Goal: Task Accomplishment & Management: Complete application form

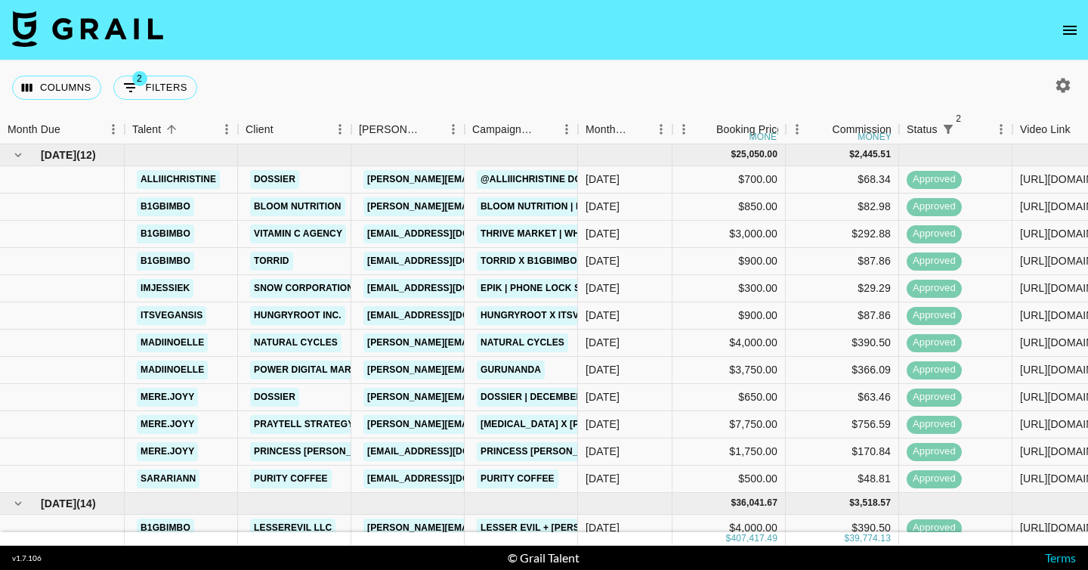
click at [1065, 31] on icon "open drawer" at bounding box center [1070, 30] width 18 height 18
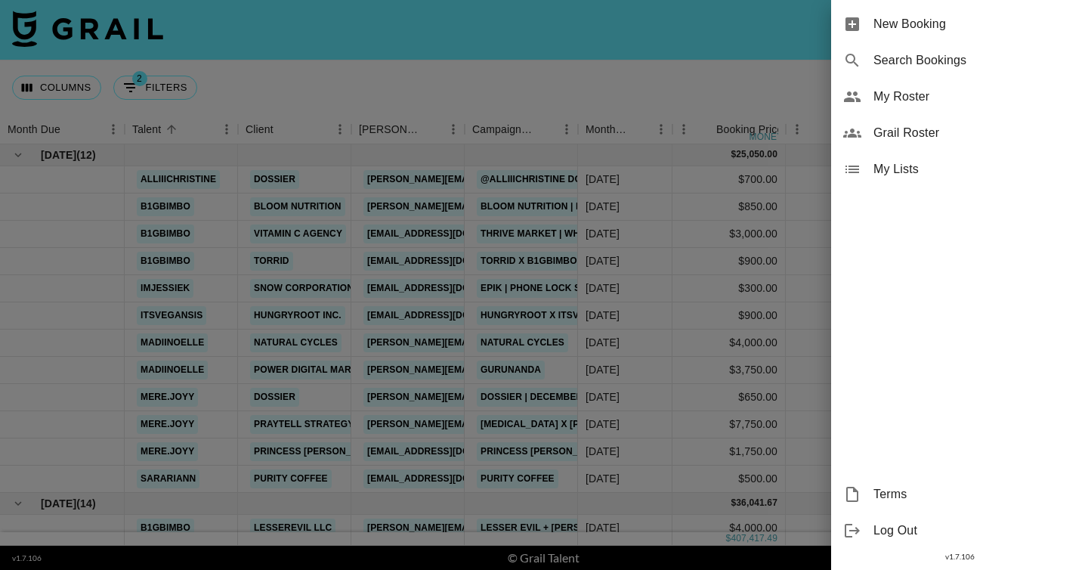
click at [894, 20] on span "New Booking" at bounding box center [974, 24] width 202 height 18
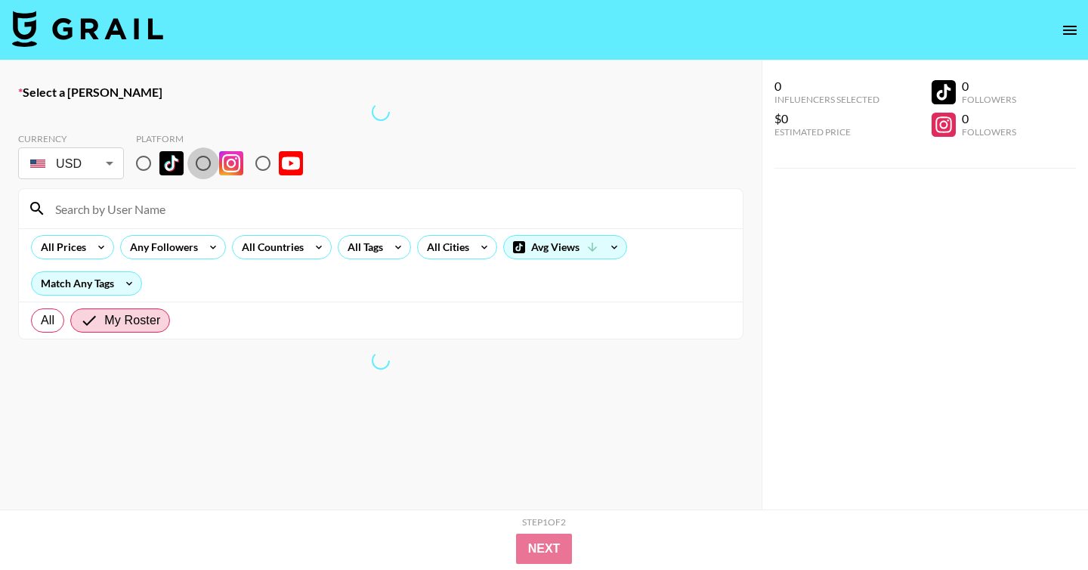
click at [205, 168] on input "radio" at bounding box center [203, 163] width 32 height 32
radio input "true"
click at [193, 205] on input at bounding box center [390, 208] width 688 height 24
type input "goodmeredith"
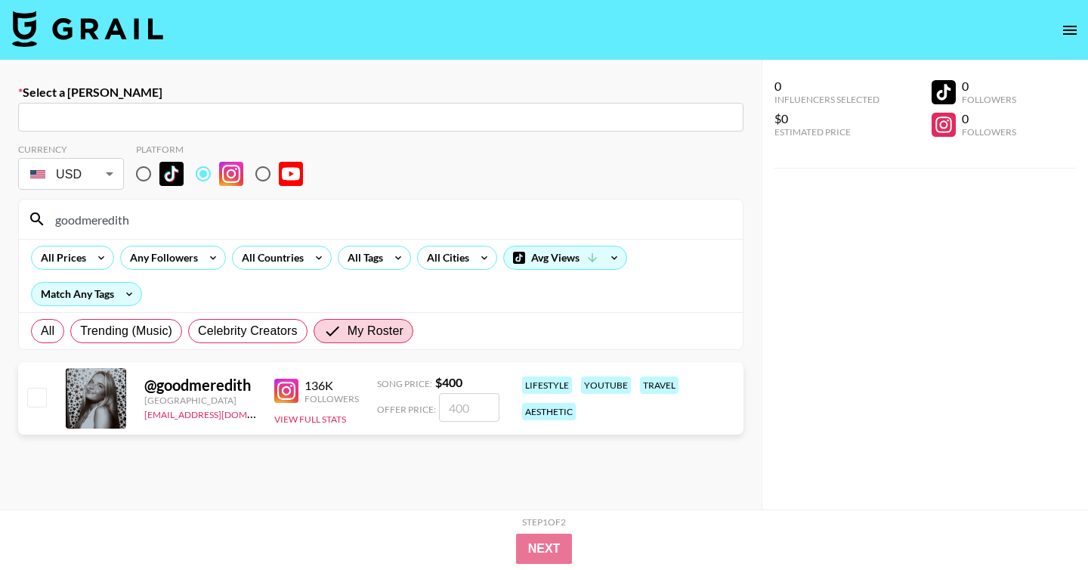
click at [248, 118] on input "text" at bounding box center [380, 117] width 707 height 17
paste input "[EMAIL_ADDRESS][DOMAIN_NAME]"
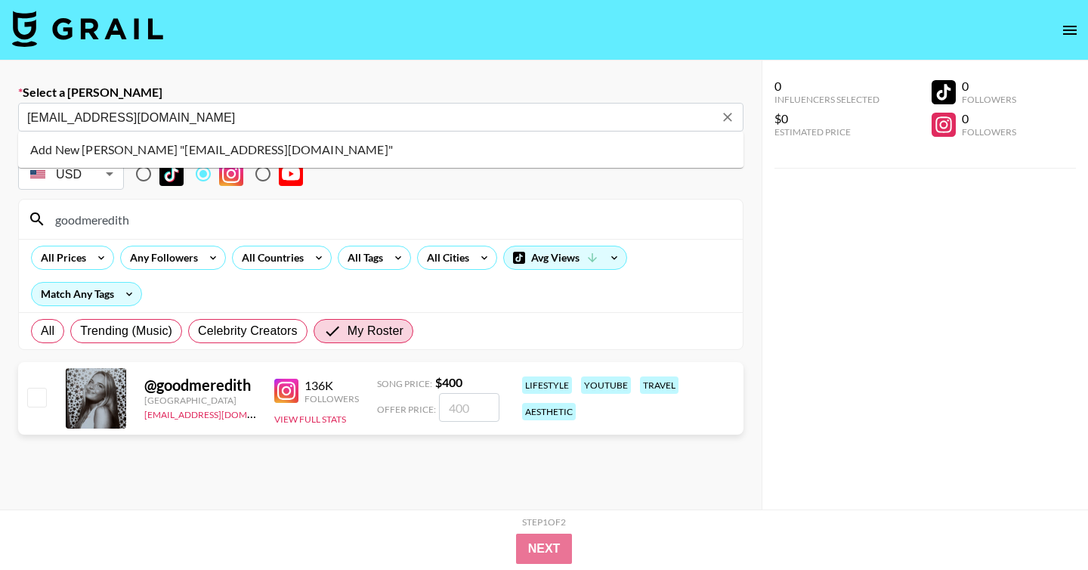
click at [382, 149] on li "Add New Booker "birkenstockusa@brands.aspireiq.com"" at bounding box center [380, 150] width 725 height 24
type input "Add New Booker "birkenstockusa@brands.aspireiq.com""
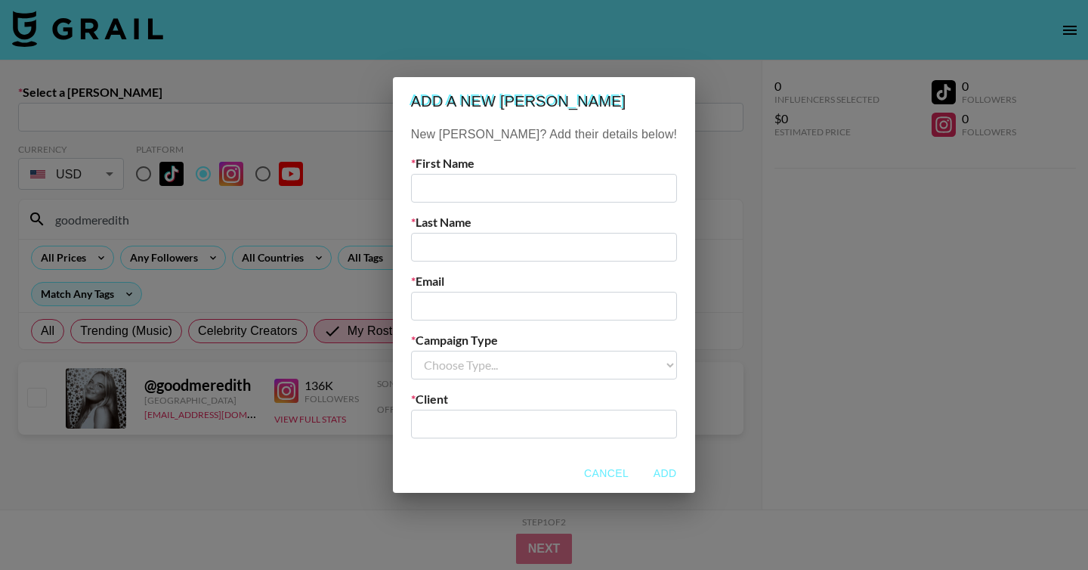
click at [490, 304] on input "email" at bounding box center [544, 306] width 266 height 29
paste input "[EMAIL_ADDRESS][DOMAIN_NAME]"
type input "[EMAIL_ADDRESS][DOMAIN_NAME]"
click at [517, 179] on input "text" at bounding box center [544, 188] width 266 height 29
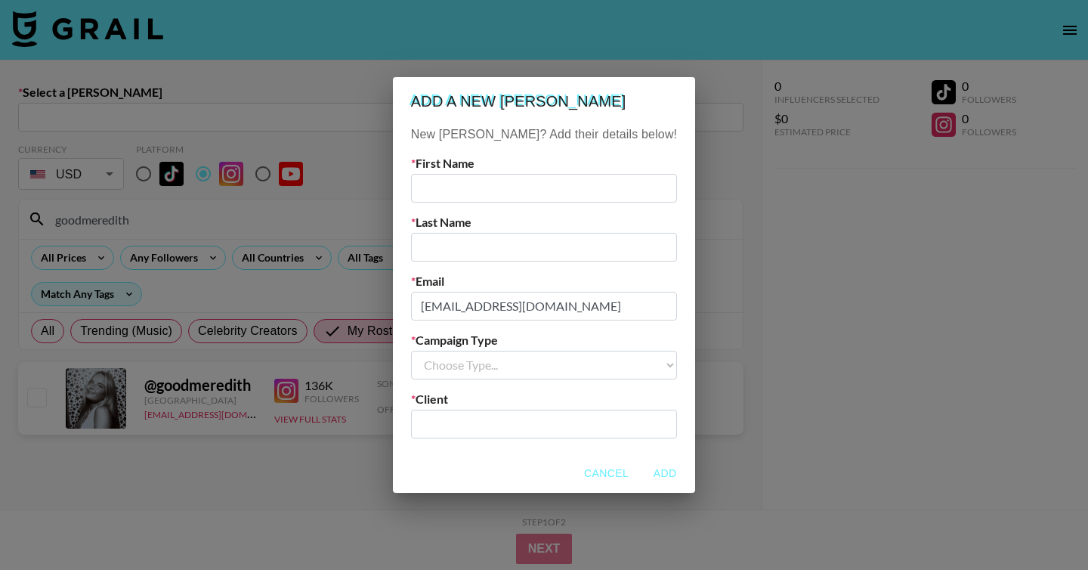
scroll to position [0, 0]
type input "Birenstock"
click at [515, 253] on input "text" at bounding box center [544, 247] width 266 height 29
type input "USA"
click at [467, 187] on input "Birenstock" at bounding box center [544, 188] width 266 height 29
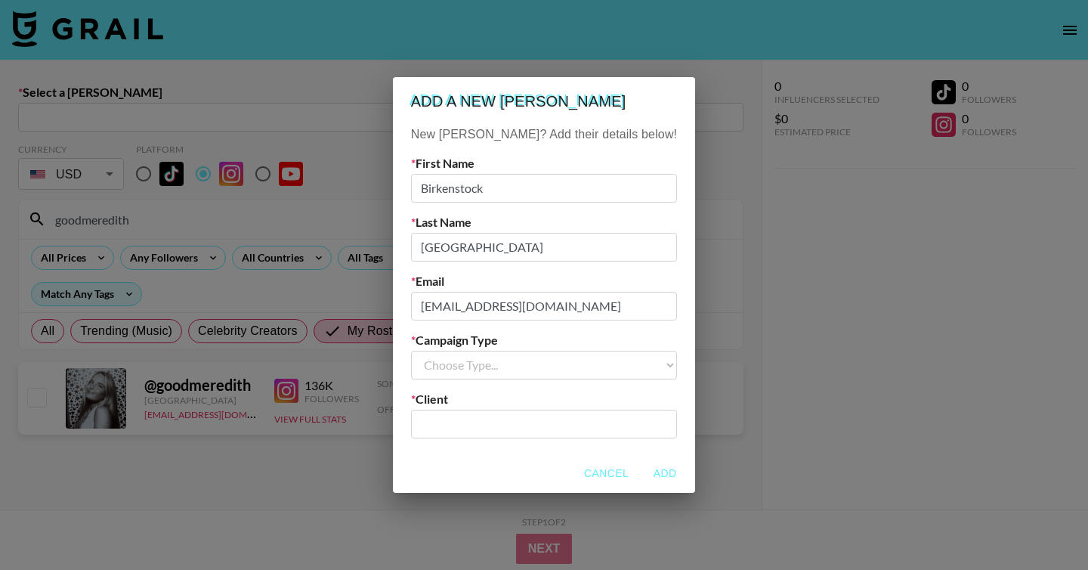
type input "Birkenstock"
click at [522, 364] on select "Choose Type... Song Promos Brand Promos" at bounding box center [544, 365] width 266 height 29
select select "Brand"
click at [441, 351] on select "Choose Type... Song Promos Brand Promos" at bounding box center [544, 365] width 266 height 29
click at [522, 425] on input "text" at bounding box center [544, 423] width 248 height 17
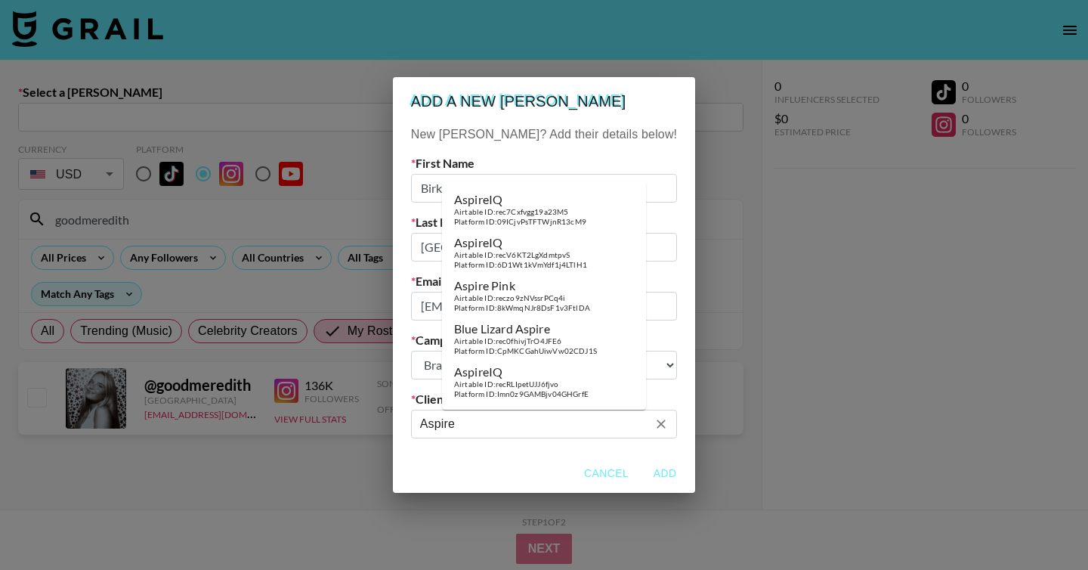
click at [548, 213] on div "Airtable ID: rec7Cxfvgg19a23M5" at bounding box center [520, 212] width 132 height 10
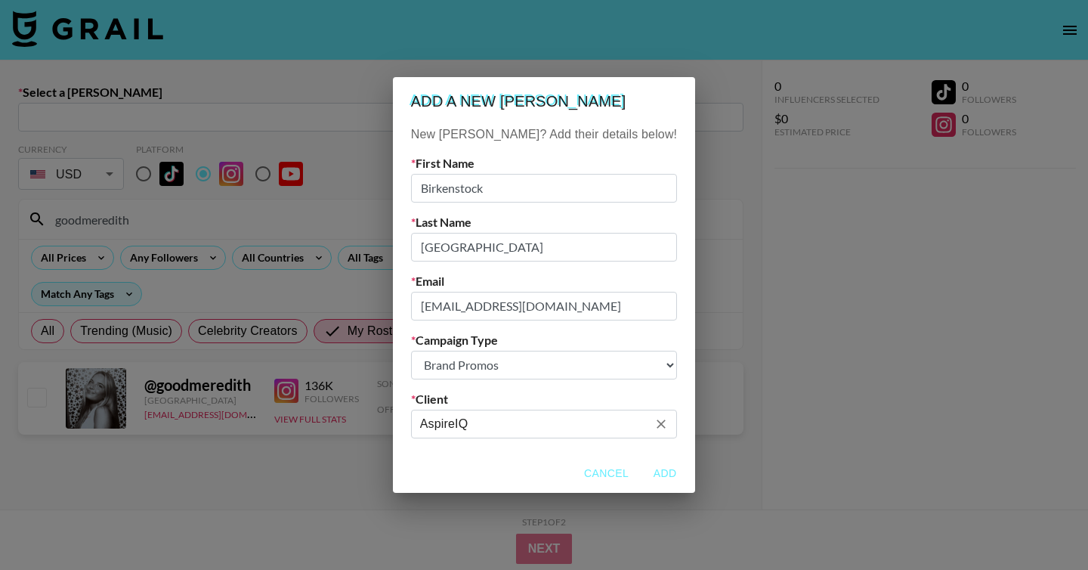
type input "AspireIQ"
click at [641, 474] on button "Add" at bounding box center [665, 473] width 48 height 28
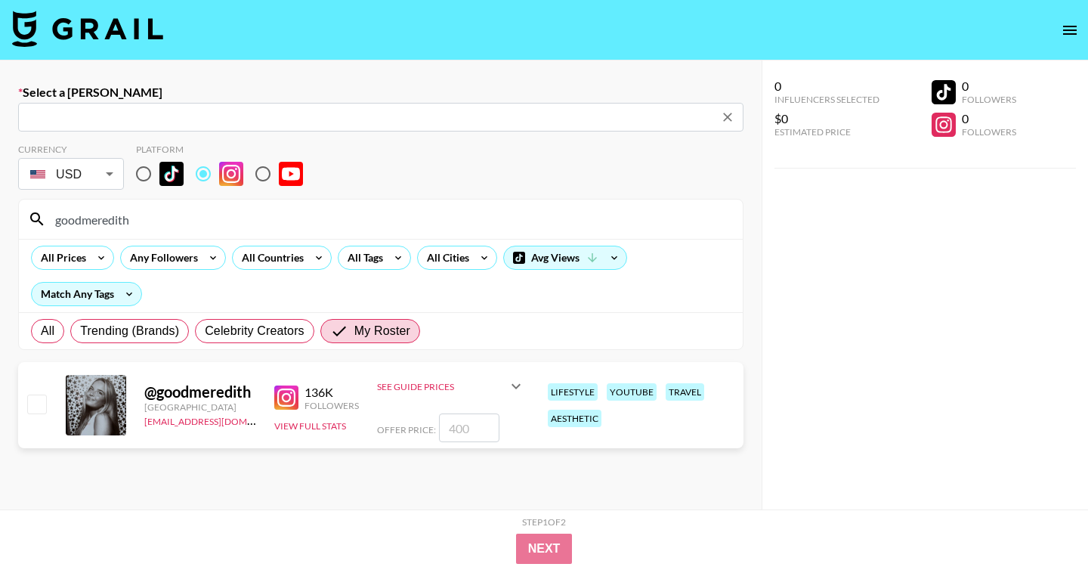
type input "birkenstockusa@brands.aspireiq.com: Birkenstock USA -- AspireIQ -- rnmZsVgSZVfL…"
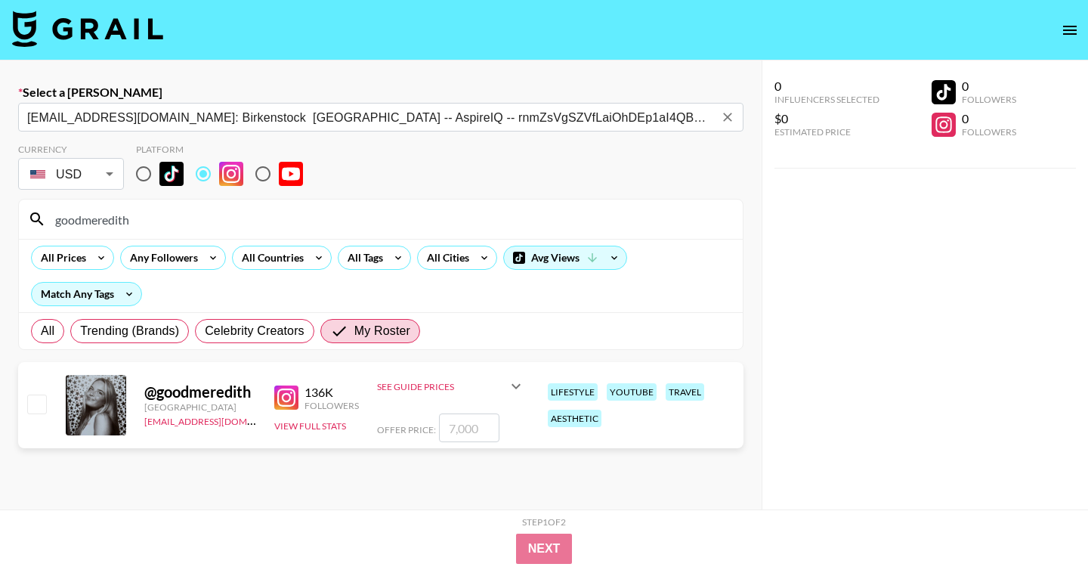
click at [755, 239] on div "Select a Booker birkenstockusa@brands.aspireiq.com: Birkenstock USA -- AspireIQ…" at bounding box center [381, 338] width 762 height 556
click at [474, 431] on input "number" at bounding box center [469, 427] width 60 height 29
checkbox input "true"
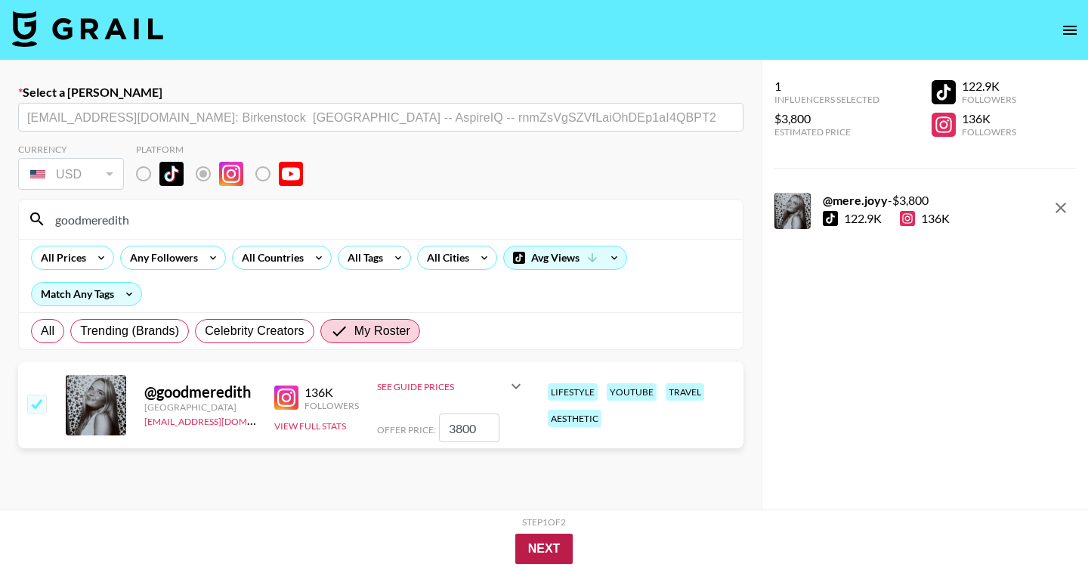
type input "3800"
click at [539, 549] on button "Next" at bounding box center [544, 548] width 58 height 30
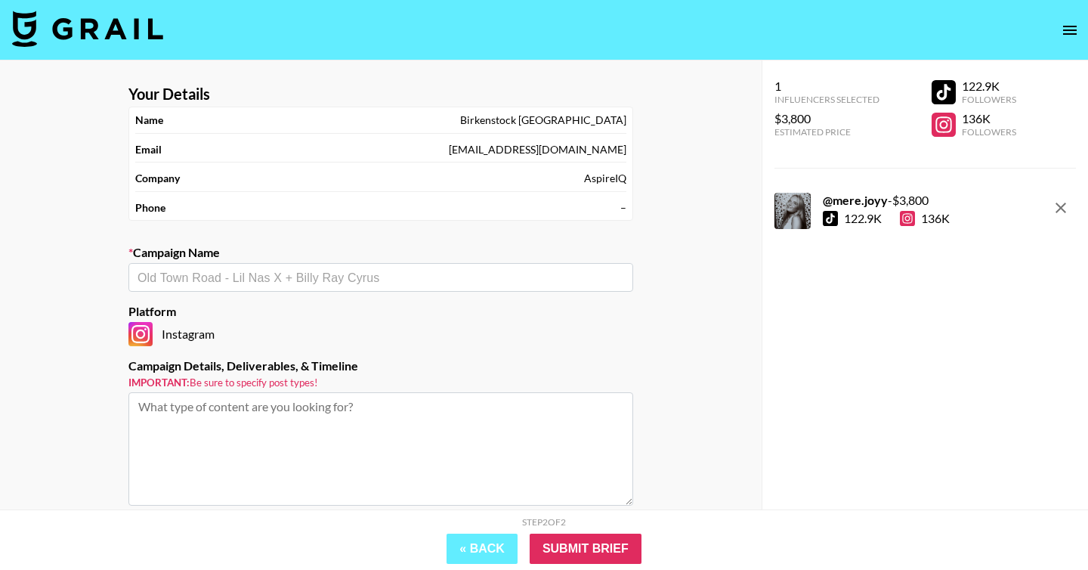
click at [321, 267] on div "​" at bounding box center [380, 277] width 505 height 29
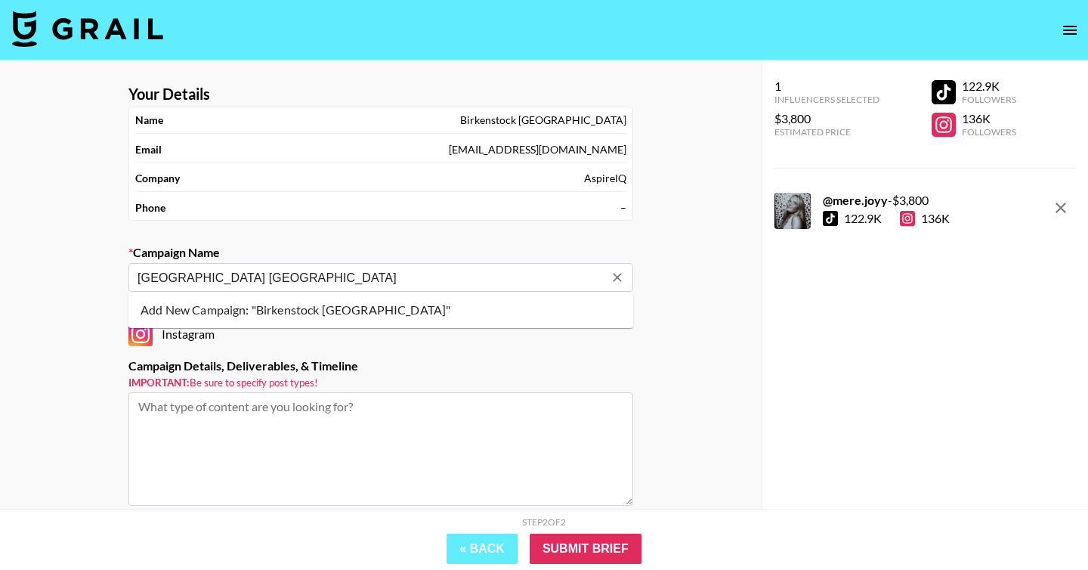
click at [335, 303] on li "Add New Campaign: "Birkenstock USA"" at bounding box center [380, 310] width 505 height 24
type input "[GEOGRAPHIC_DATA] [GEOGRAPHIC_DATA]"
click at [236, 445] on textarea at bounding box center [380, 448] width 505 height 113
click at [218, 417] on textarea at bounding box center [380, 448] width 505 height 113
paste textarea "Okay, back to work talk! Birkenstock: I just sent you an email responding to yo…"
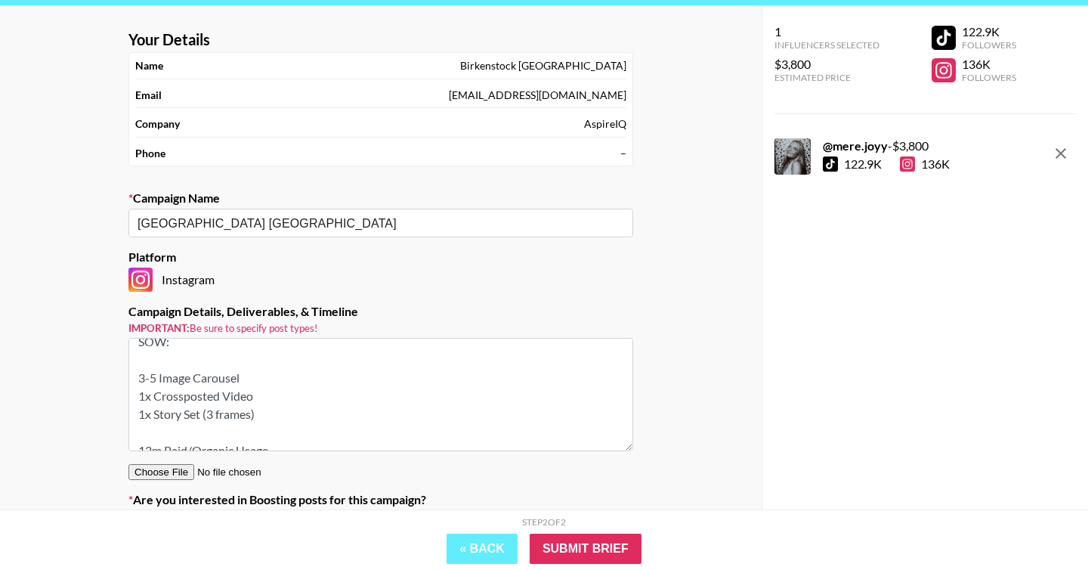
scroll to position [41, 0]
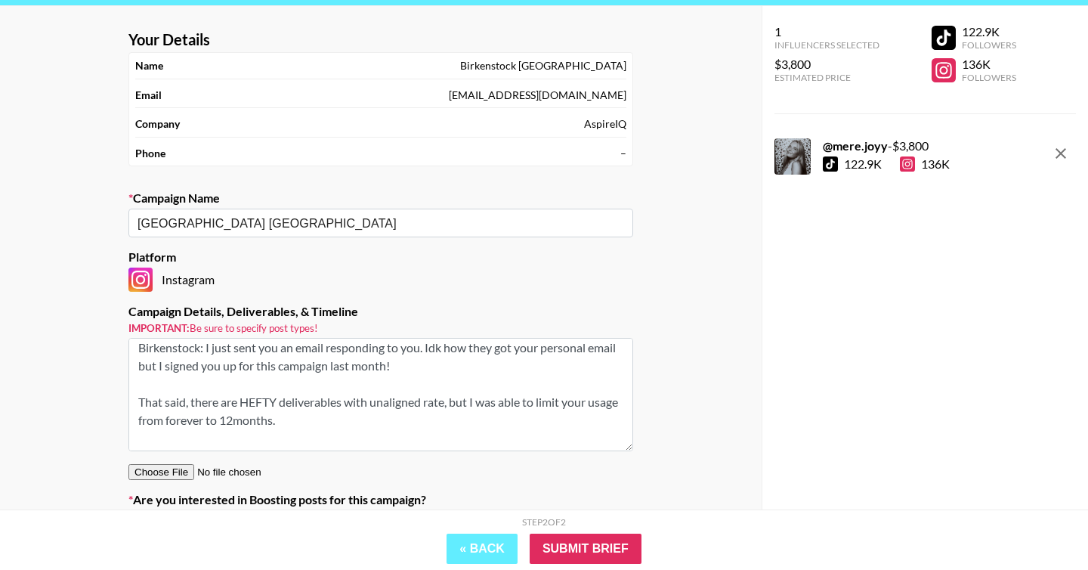
drag, startPoint x: 138, startPoint y: 406, endPoint x: 338, endPoint y: 419, distance: 200.7
click at [338, 419] on textarea "Okay, back to work talk! Birkenstock: I just sent you an email responding to yo…" at bounding box center [380, 394] width 505 height 113
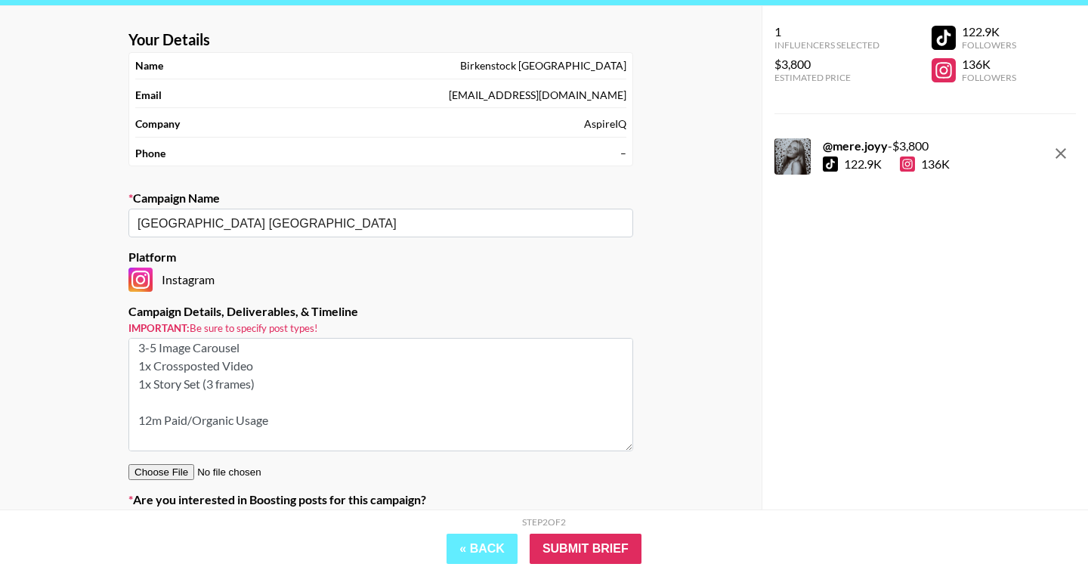
scroll to position [0, 0]
drag, startPoint x: 162, startPoint y: 411, endPoint x: 131, endPoint y: 363, distance: 56.4
click at [131, 363] on textarea "SOW: 3-5 Image Carousel 1x Crossposted Video 1x Story Set (3 frames) 12m Paid/O…" at bounding box center [380, 394] width 505 height 113
click at [137, 369] on textarea "3-5 Image Carousel 1x Crossposted Video 1x Story Set (3 frames) 12m Paid/Organi…" at bounding box center [380, 394] width 505 height 113
click at [156, 407] on textarea "3-5 Image Carousel 1x Crossposted Video 1x Story Set (3 frames) 12m Paid/Organi…" at bounding box center [380, 394] width 505 height 113
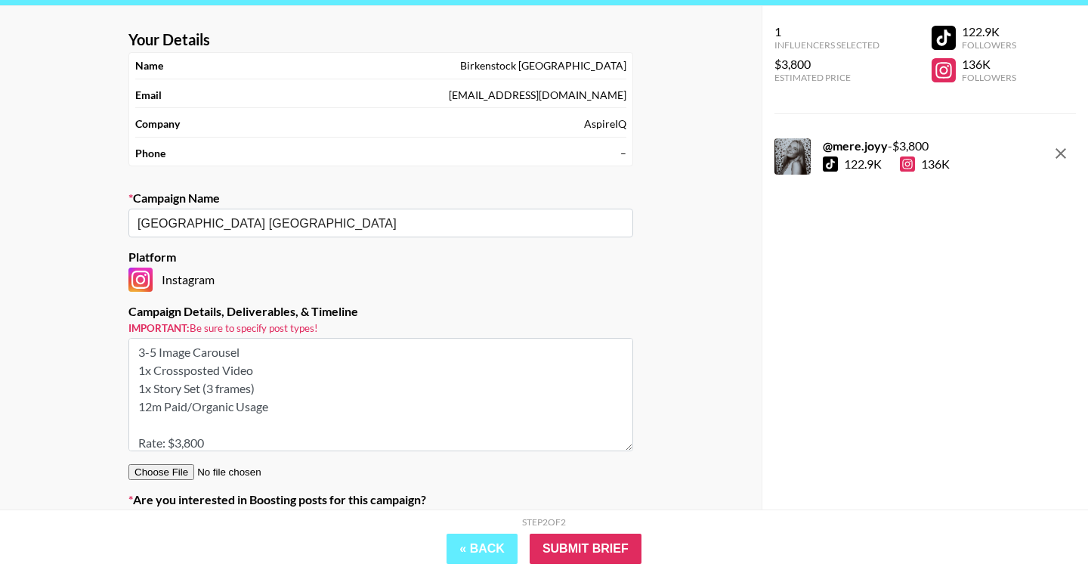
click at [171, 427] on textarea "3-5 Image Carousel 1x Crossposted Video 1x Story Set (3 frames) 12m Paid/Organi…" at bounding box center [380, 394] width 505 height 113
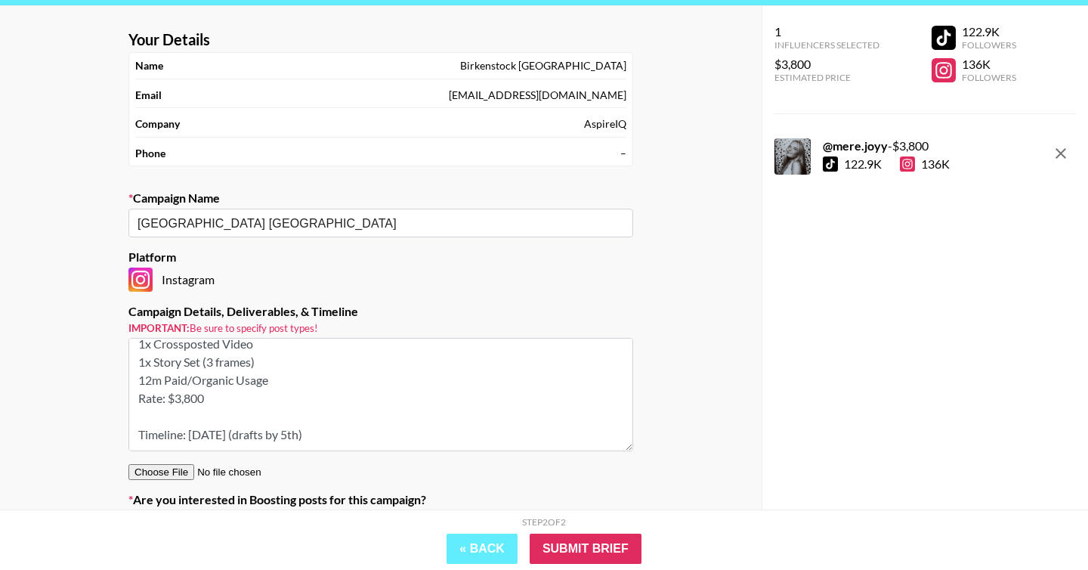
click at [178, 422] on textarea "3-5 Image Carousel 1x Crossposted Video 1x Story Set (3 frames) 12m Paid/Organi…" at bounding box center [380, 394] width 505 height 113
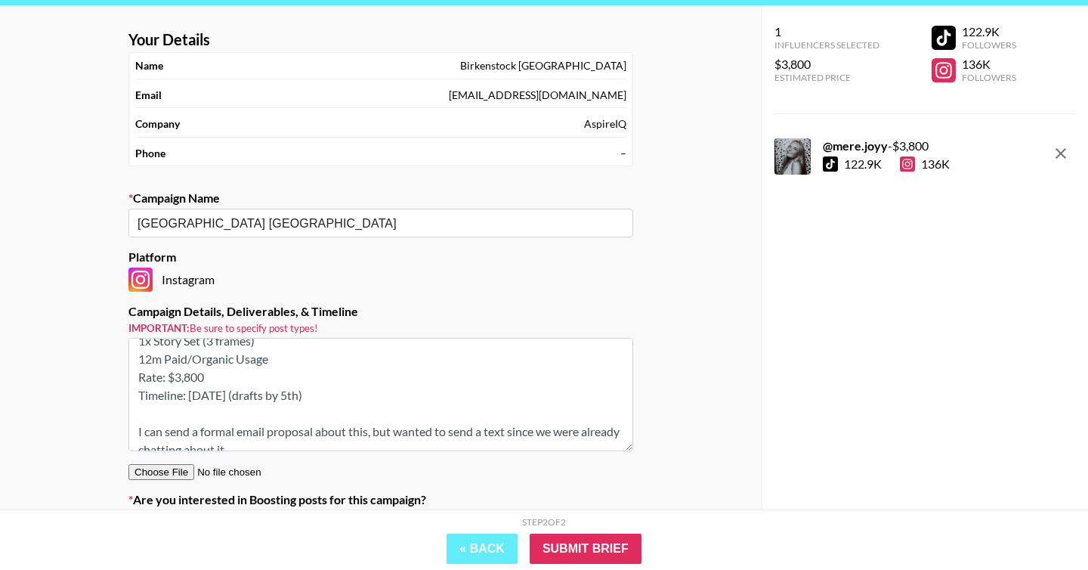
scroll to position [60, 0]
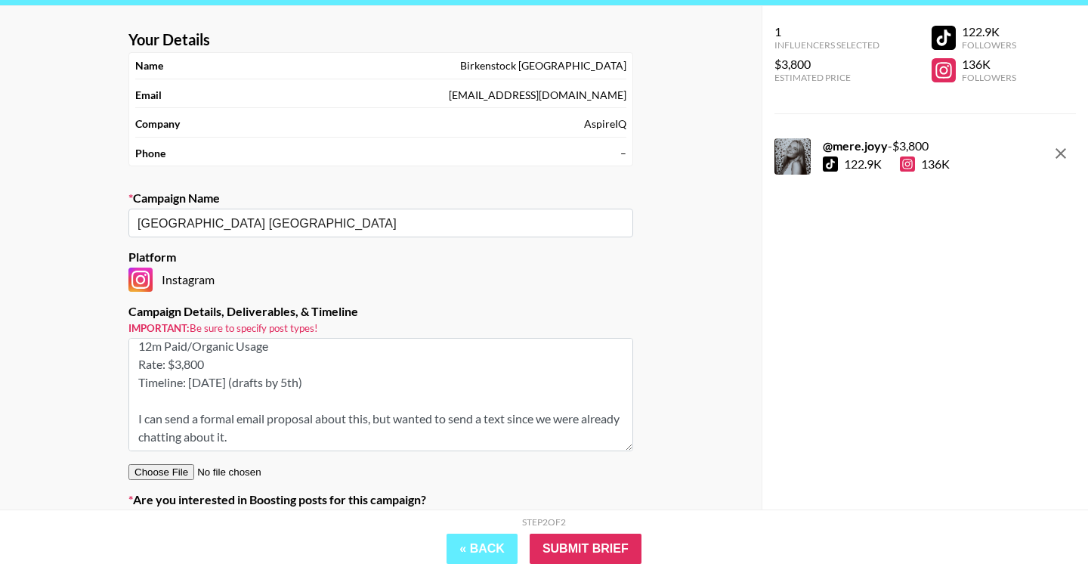
drag, startPoint x: 139, startPoint y: 418, endPoint x: 370, endPoint y: 450, distance: 233.5
click at [370, 450] on section "Your Details Name Birkenstock USA Email birkenstockusa@brands.aspireiq.com Comp…" at bounding box center [380, 283] width 529 height 531
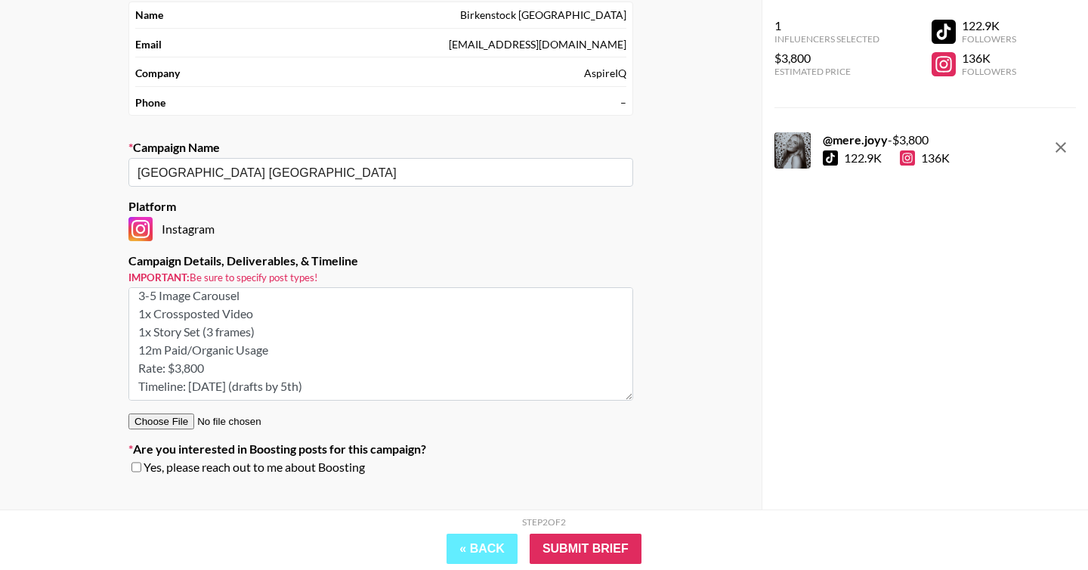
scroll to position [131, 0]
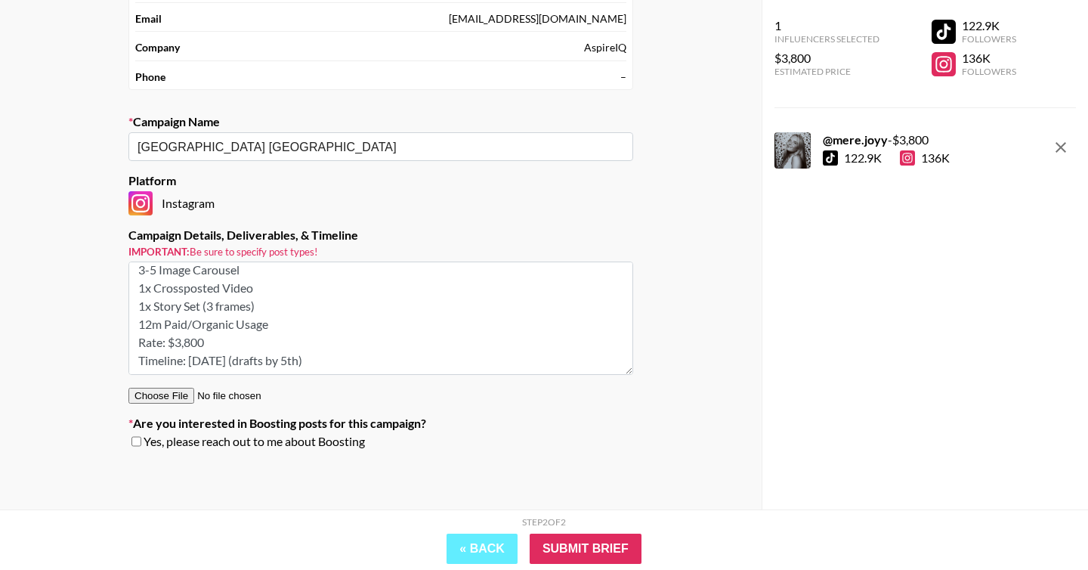
type textarea "3-5 Image Carousel 1x Crossposted Video 1x Story Set (3 frames) 12m Paid/Organi…"
click at [132, 440] on input "checkbox" at bounding box center [136, 441] width 10 height 11
checkbox input "true"
click at [572, 542] on input "Submit Brief" at bounding box center [586, 548] width 112 height 30
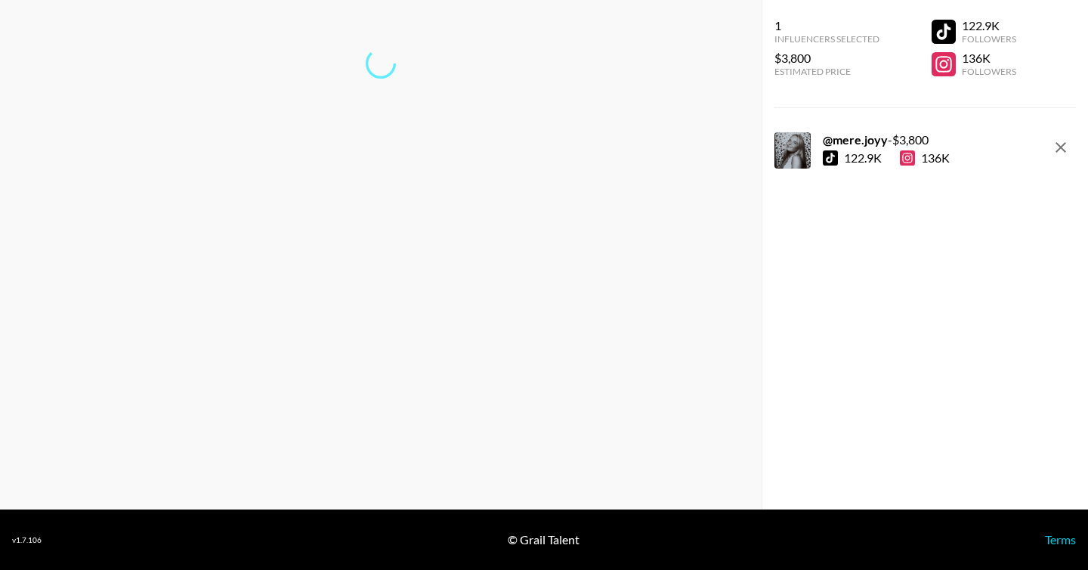
scroll to position [60, 0]
click at [401, 116] on link "Return to dashboard..." at bounding box center [380, 113] width 115 height 14
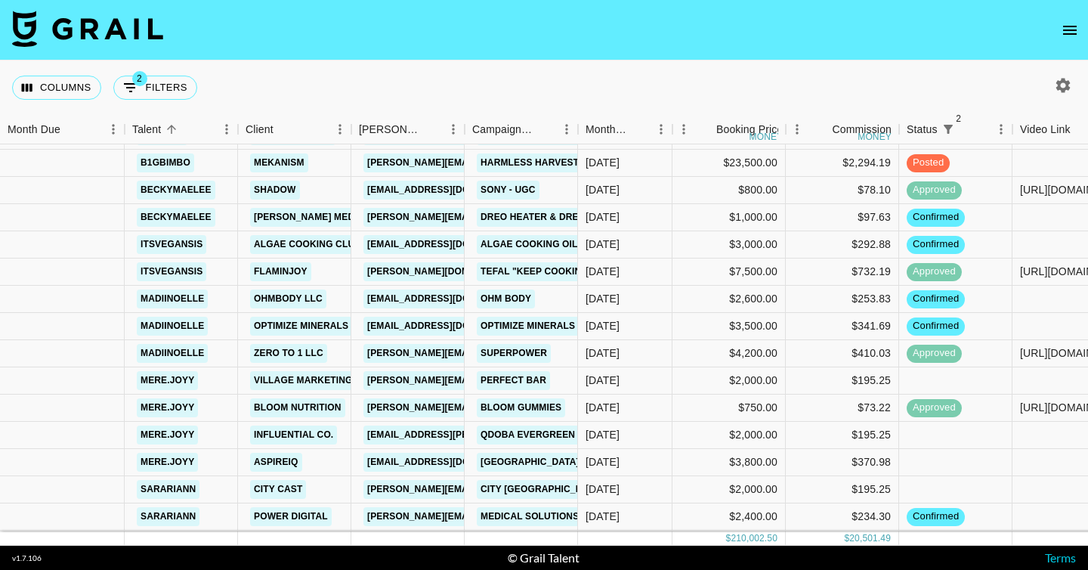
scroll to position [1686, 0]
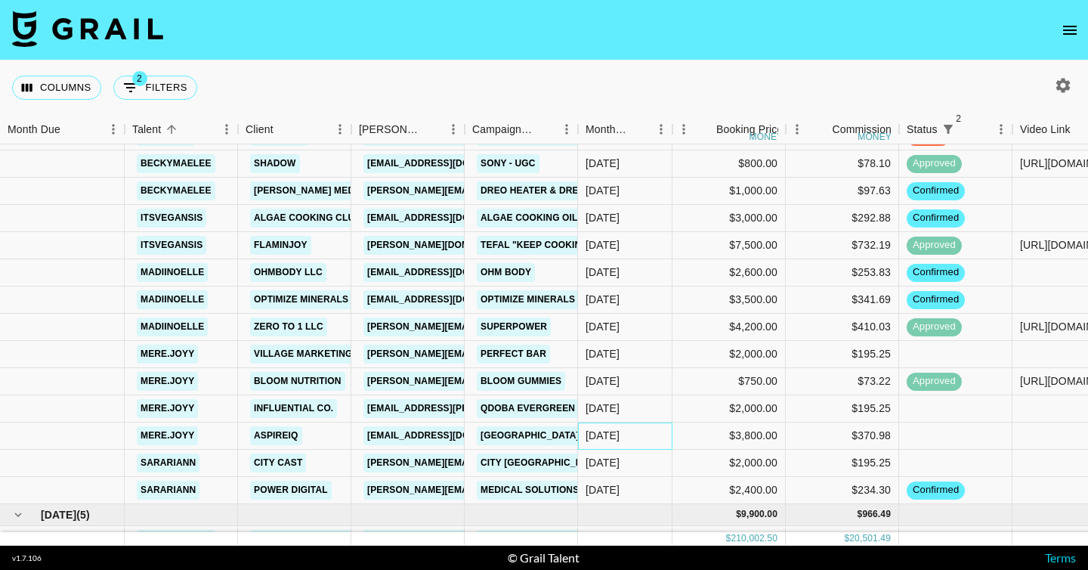
click at [602, 433] on div "[DATE]" at bounding box center [603, 435] width 34 height 15
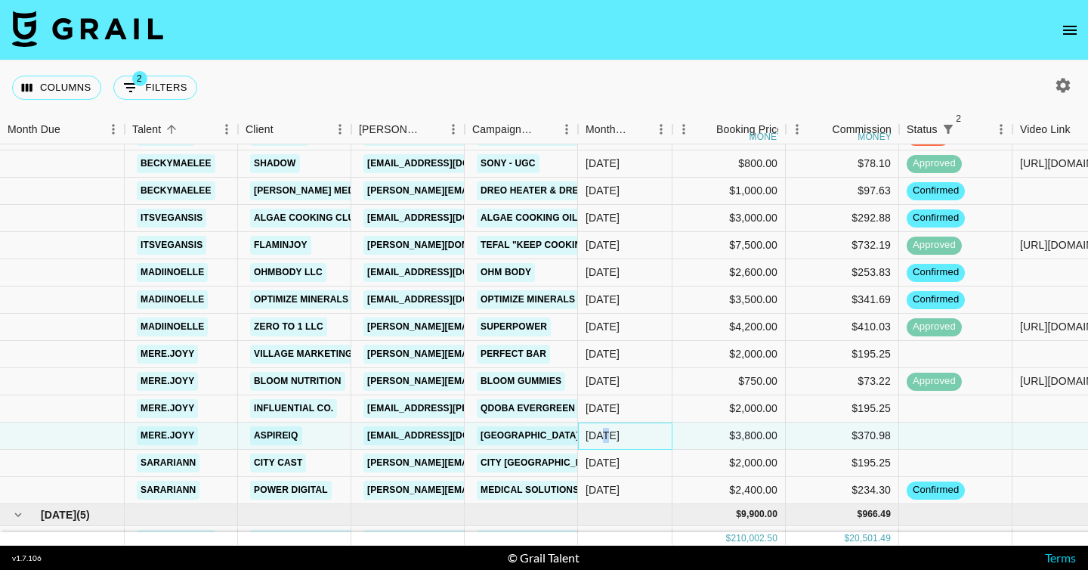
click at [602, 433] on div "[DATE]" at bounding box center [603, 435] width 34 height 15
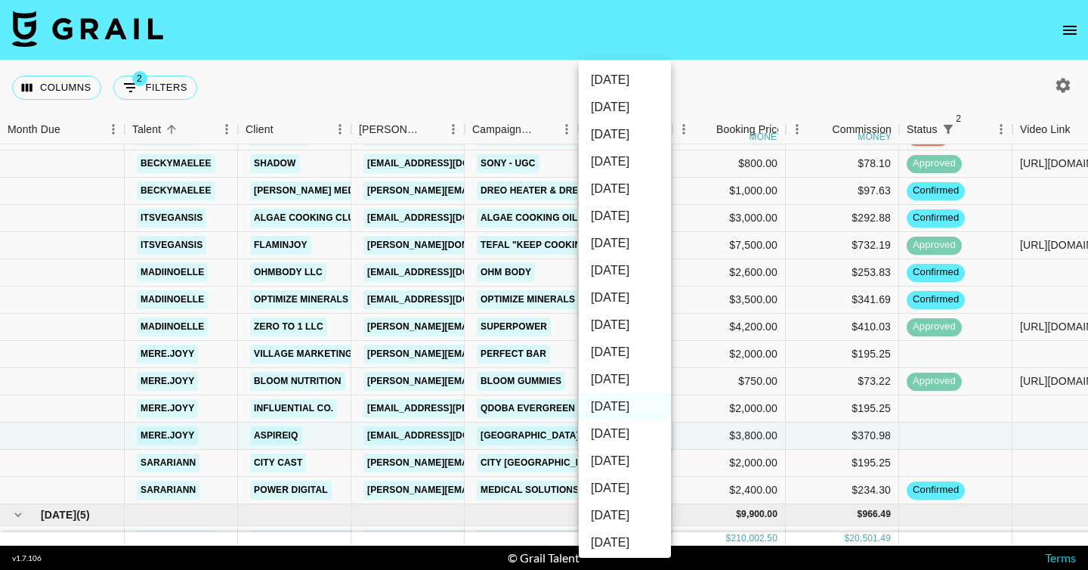
click at [622, 381] on li "[DATE]" at bounding box center [625, 379] width 92 height 27
type input "[DATE]"
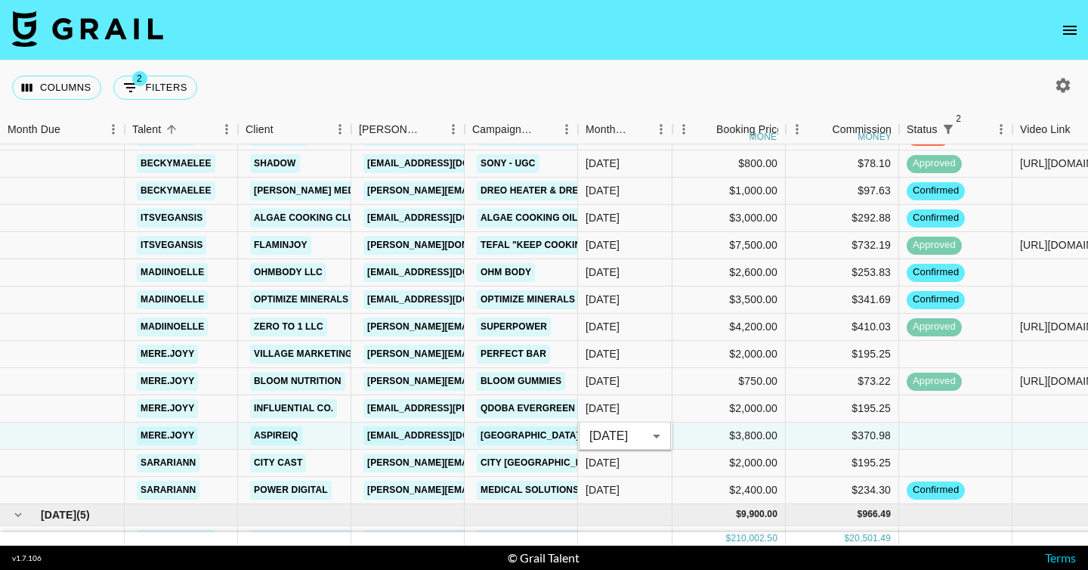
click at [604, 73] on div "Columns 2 Filters + Booking" at bounding box center [544, 87] width 1088 height 54
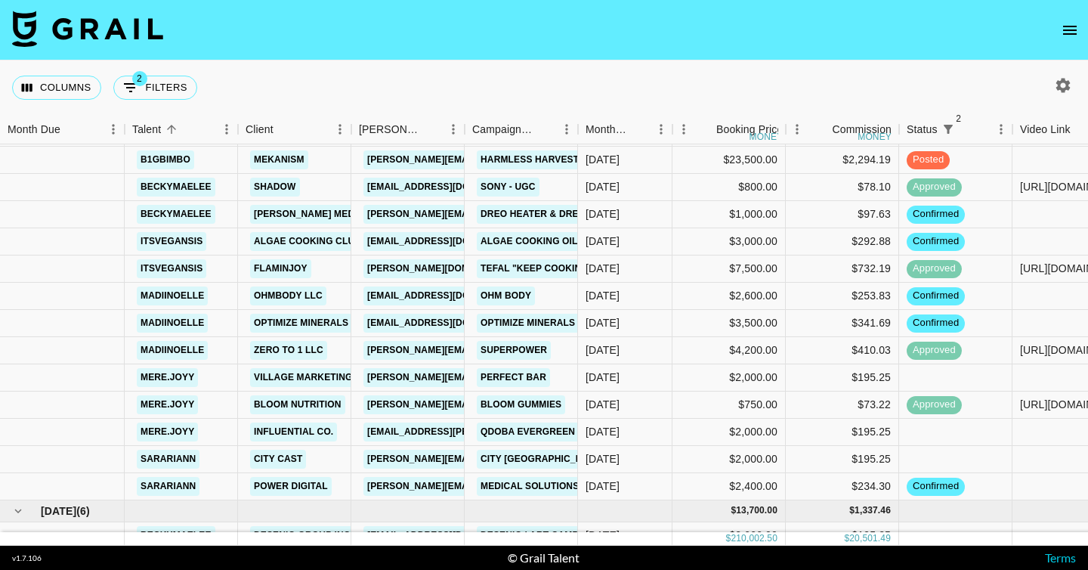
scroll to position [1664, 0]
